Goal: Check status: Check status

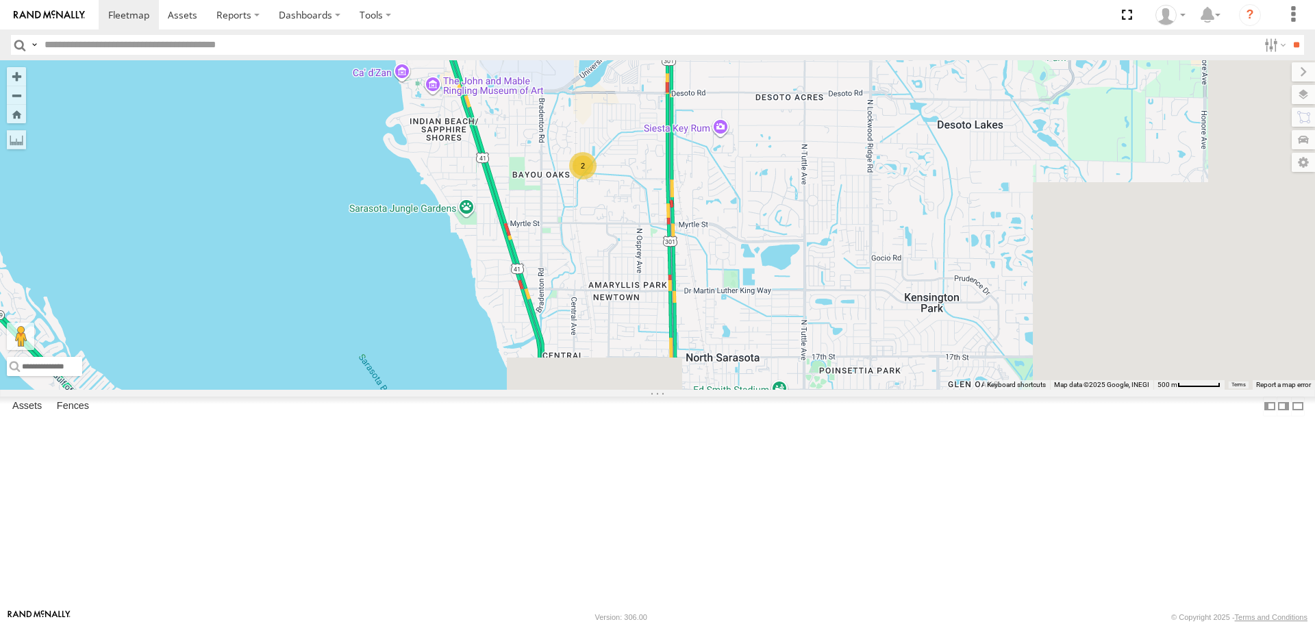
click at [597, 166] on div "2" at bounding box center [582, 165] width 27 height 27
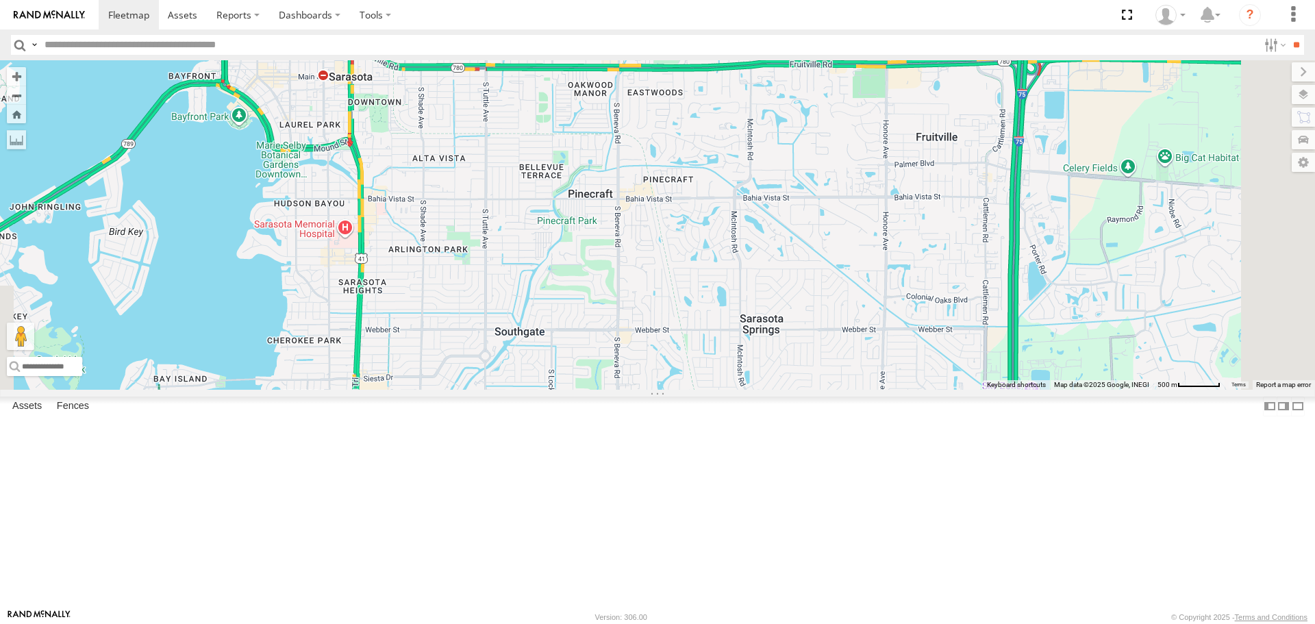
drag, startPoint x: 709, startPoint y: 373, endPoint x: 709, endPoint y: 201, distance: 172.6
click at [709, 203] on div "2" at bounding box center [657, 224] width 1315 height 329
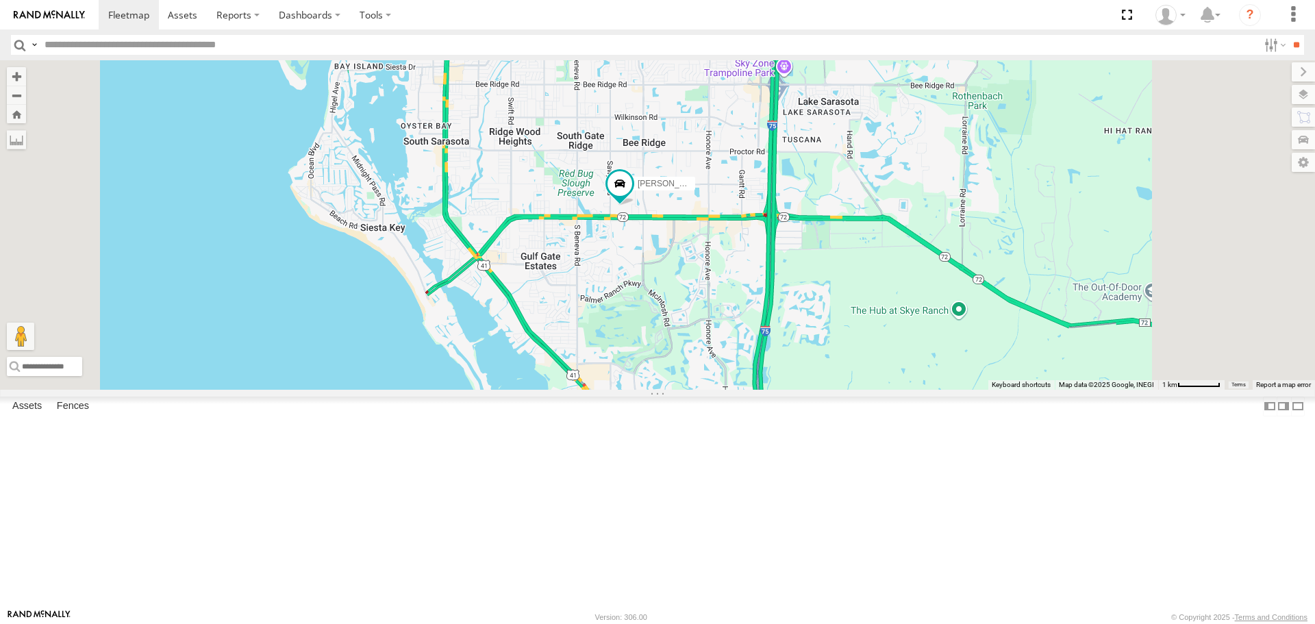
click at [754, 346] on div "[PERSON_NAME]" at bounding box center [657, 224] width 1315 height 329
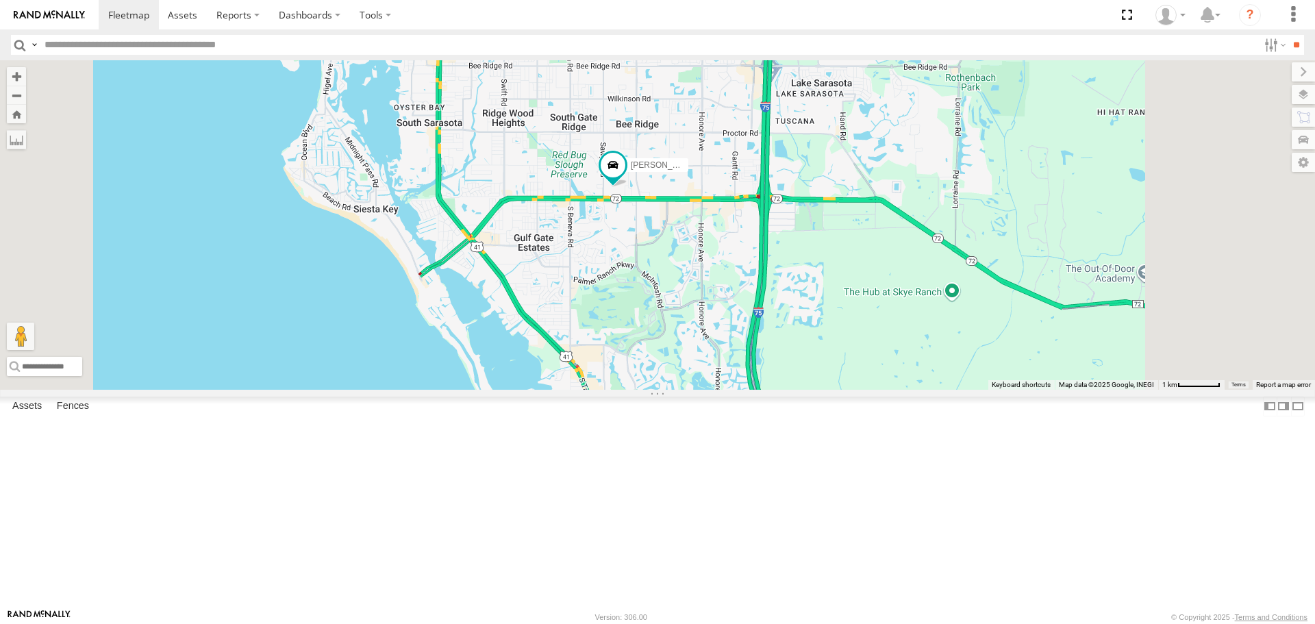
drag, startPoint x: 754, startPoint y: 346, endPoint x: 747, endPoint y: 319, distance: 27.8
click at [747, 319] on div "[PERSON_NAME]" at bounding box center [657, 224] width 1315 height 329
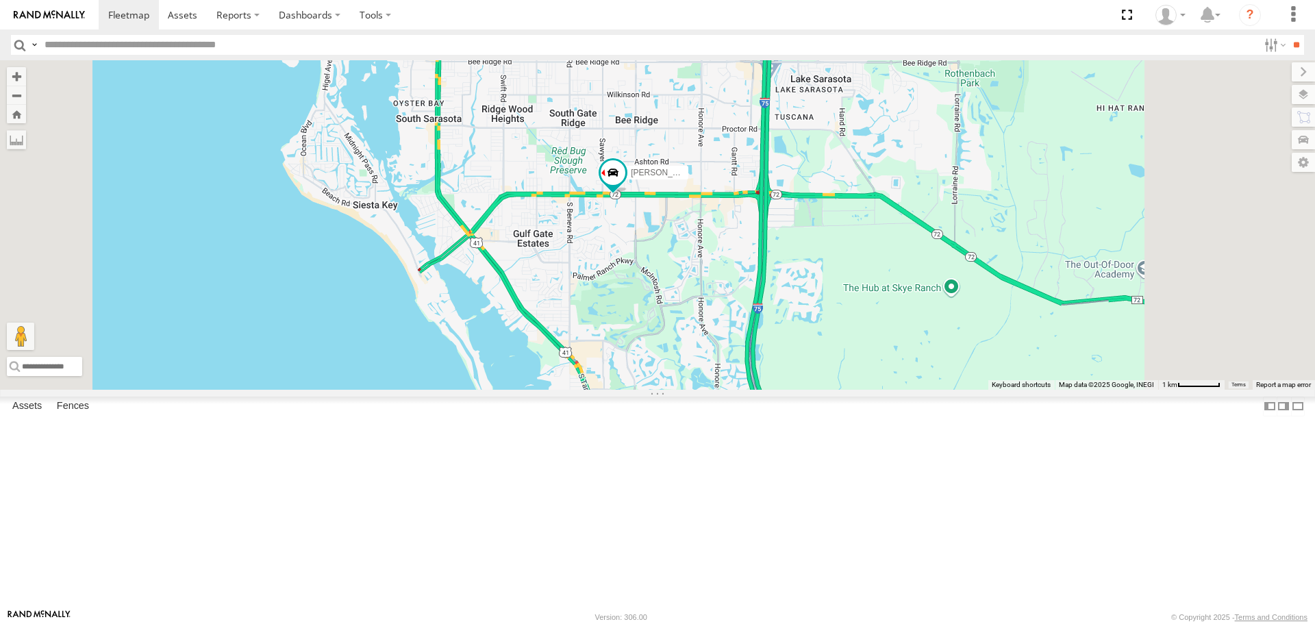
click at [730, 258] on div "[PERSON_NAME]" at bounding box center [657, 224] width 1315 height 329
drag, startPoint x: 769, startPoint y: 404, endPoint x: 788, endPoint y: 545, distance: 141.7
click at [789, 389] on div "[PERSON_NAME]" at bounding box center [657, 224] width 1315 height 329
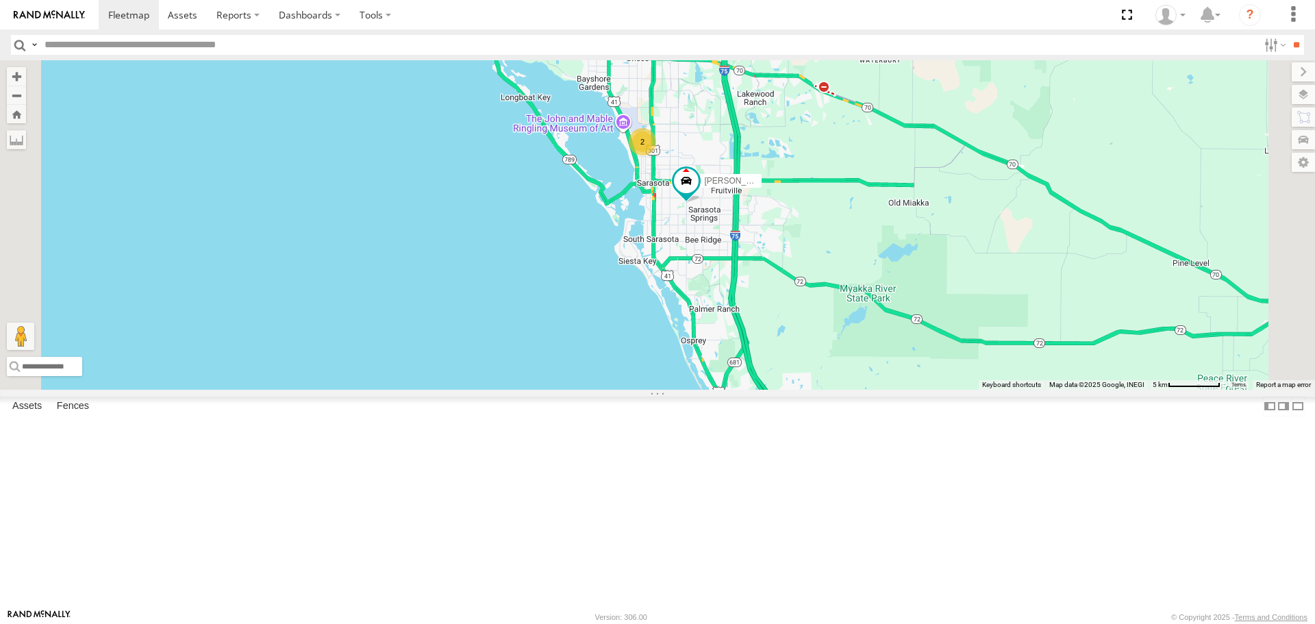
drag, startPoint x: 900, startPoint y: 238, endPoint x: 892, endPoint y: 419, distance: 181.0
click at [899, 389] on div "[PERSON_NAME] soul [PERSON_NAME] 2" at bounding box center [657, 224] width 1315 height 329
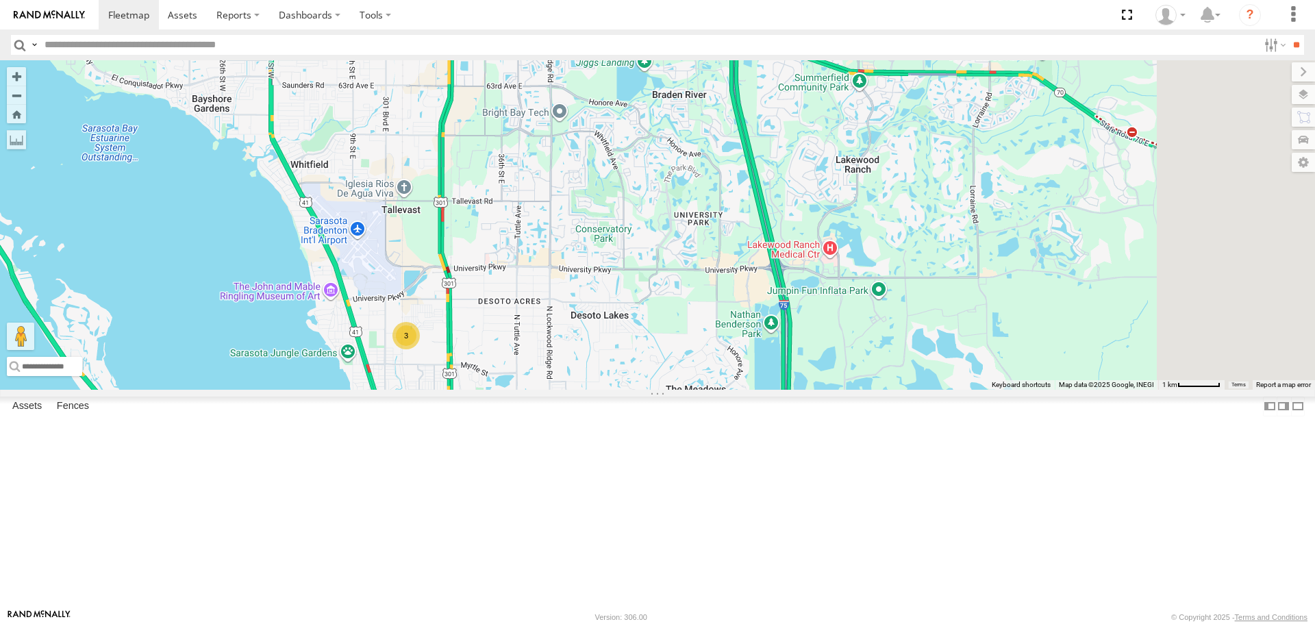
drag, startPoint x: 656, startPoint y: 400, endPoint x: 536, endPoint y: 195, distance: 237.7
click at [536, 195] on div "soul 3" at bounding box center [657, 224] width 1315 height 329
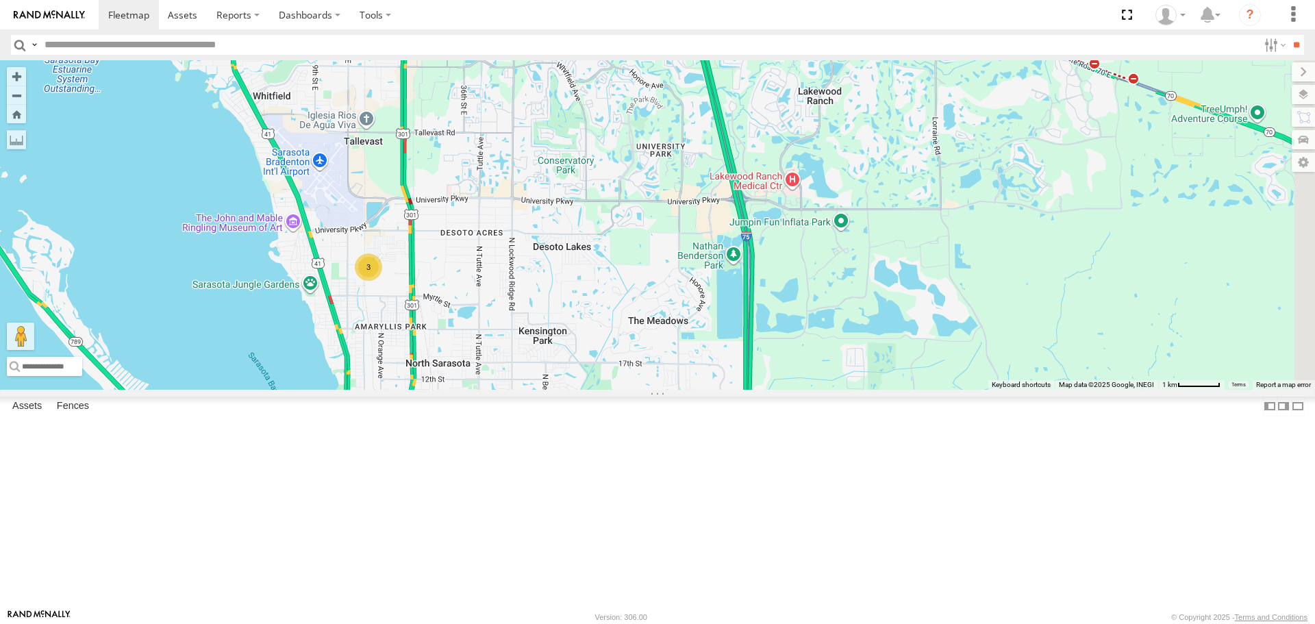
click at [382, 281] on div "3" at bounding box center [368, 266] width 27 height 27
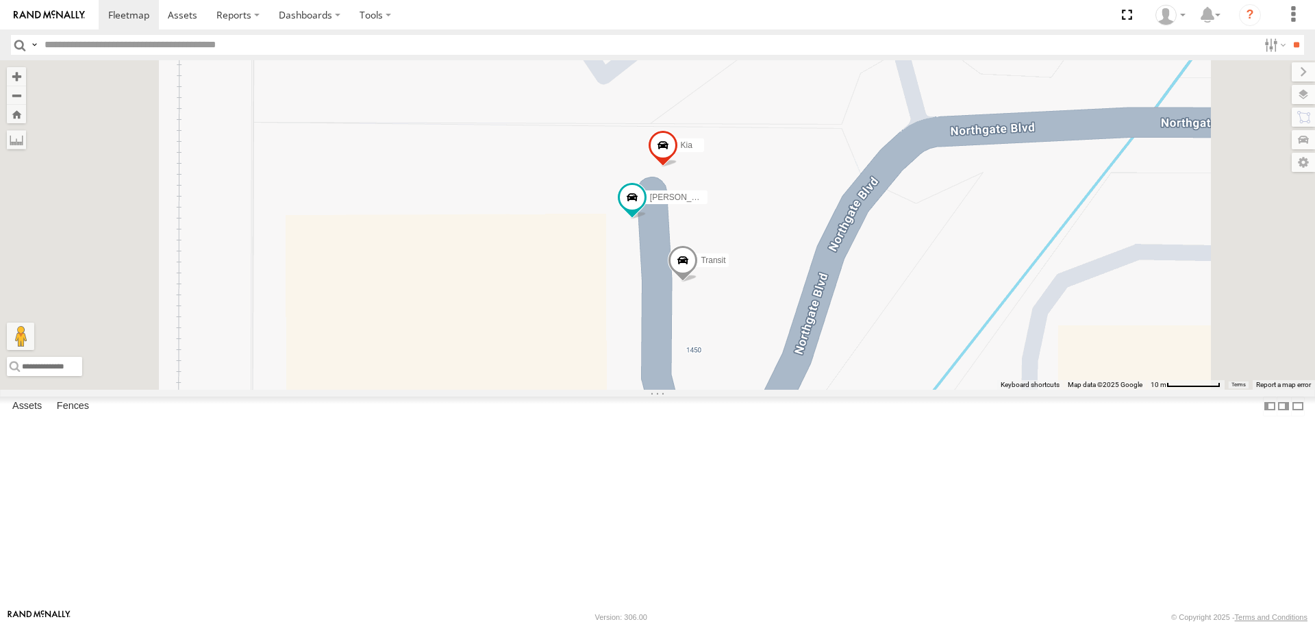
click at [685, 282] on div "soul [PERSON_NAME] Transit" at bounding box center [657, 224] width 1315 height 329
